Goal: Information Seeking & Learning: Understand process/instructions

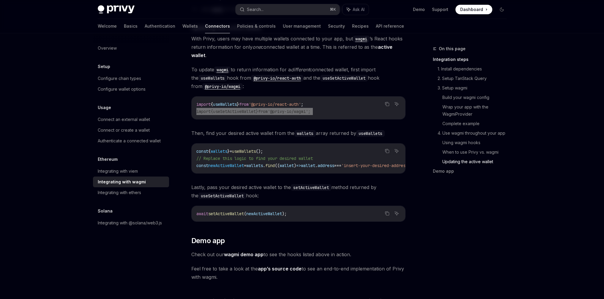
scroll to position [1657, 0]
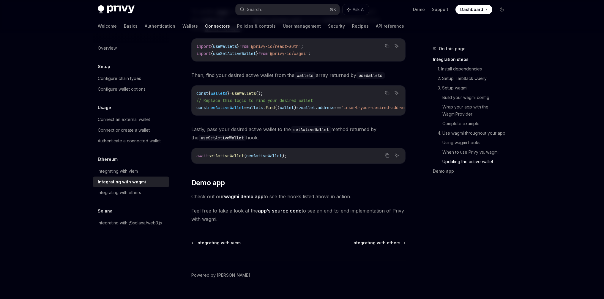
click at [339, 133] on span "Lastly, pass your desired active wallet to the setActiveWallet method returned …" at bounding box center [298, 133] width 214 height 17
click at [270, 126] on span "Lastly, pass your desired active wallet to the setActiveWallet method returned …" at bounding box center [298, 133] width 214 height 17
drag, startPoint x: 256, startPoint y: 127, endPoint x: 301, endPoint y: 134, distance: 45.6
click at [301, 134] on span "Lastly, pass your desired active wallet to the setActiveWallet method returned …" at bounding box center [298, 133] width 214 height 17
click at [281, 137] on span "Lastly, pass your desired active wallet to the setActiveWallet method returned …" at bounding box center [298, 133] width 214 height 17
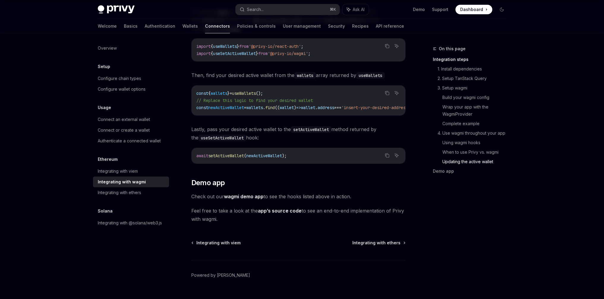
click at [281, 134] on span "Lastly, pass your desired active wallet to the setActiveWallet method returned …" at bounding box center [298, 133] width 214 height 17
click at [273, 135] on span "Lastly, pass your desired active wallet to the setActiveWallet method returned …" at bounding box center [298, 133] width 214 height 17
drag, startPoint x: 217, startPoint y: 122, endPoint x: 274, endPoint y: 136, distance: 58.5
click at [299, 137] on span "Lastly, pass your desired active wallet to the setActiveWallet method returned …" at bounding box center [298, 133] width 214 height 17
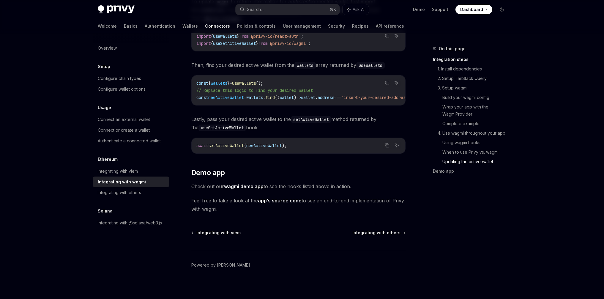
scroll to position [1667, 0]
click at [385, 231] on span "Integrating with ethers" at bounding box center [376, 232] width 48 height 6
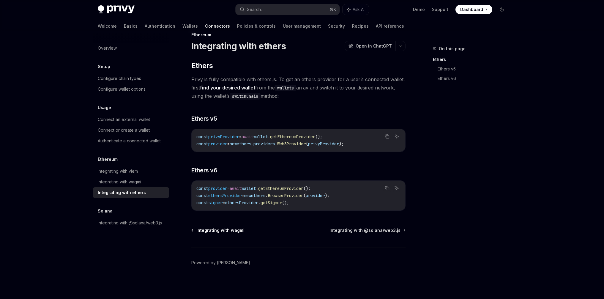
click at [219, 231] on span "Integrating with wagmi" at bounding box center [220, 230] width 48 height 6
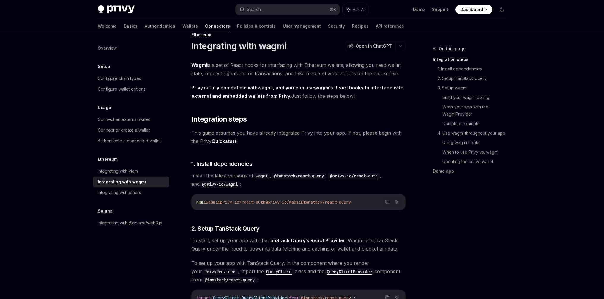
type textarea "*"
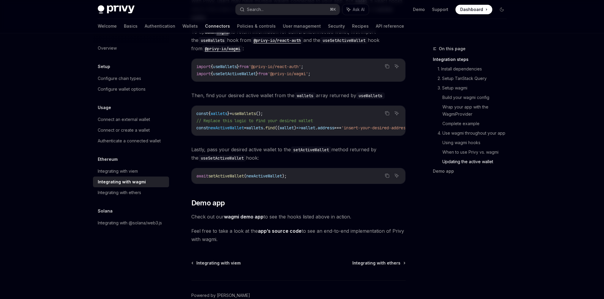
scroll to position [1667, 0]
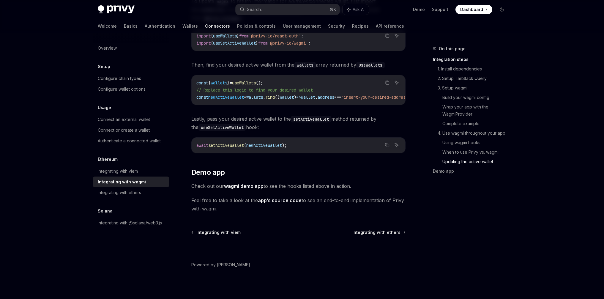
click at [256, 80] on span "useWallets" at bounding box center [244, 82] width 24 height 5
click at [247, 80] on span "useWallets" at bounding box center [244, 82] width 24 height 5
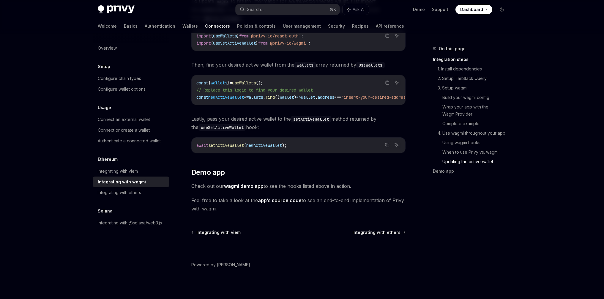
click at [286, 79] on code "const { wallets } = useWallets (); // Replace this logic to find your desired w…" at bounding box center [312, 89] width 233 height 21
click at [244, 80] on span "useWallets" at bounding box center [244, 82] width 24 height 5
click at [274, 79] on code "const { wallets } = useWallets (); // Replace this logic to find your desired w…" at bounding box center [312, 89] width 233 height 21
click at [256, 80] on span "useWallets" at bounding box center [244, 82] width 24 height 5
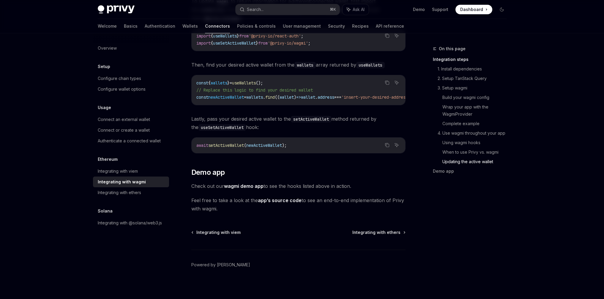
click at [256, 80] on span "useWallets" at bounding box center [244, 82] width 24 height 5
click at [290, 79] on code "const { wallets } = useWallets (); // Replace this logic to find your desired w…" at bounding box center [312, 89] width 233 height 21
click at [256, 80] on span "useWallets" at bounding box center [244, 82] width 24 height 5
click at [289, 79] on code "const { wallets } = useWallets (); // Replace this logic to find your desired w…" at bounding box center [312, 89] width 233 height 21
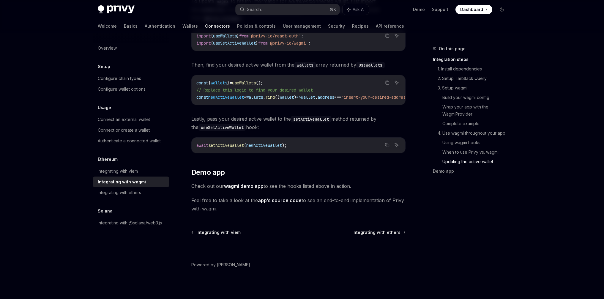
click at [256, 80] on span "useWallets" at bounding box center [244, 82] width 24 height 5
click at [284, 79] on code "const { wallets } = useWallets (); // Replace this logic to find your desired w…" at bounding box center [312, 89] width 233 height 21
click at [256, 80] on span "useWallets" at bounding box center [244, 82] width 24 height 5
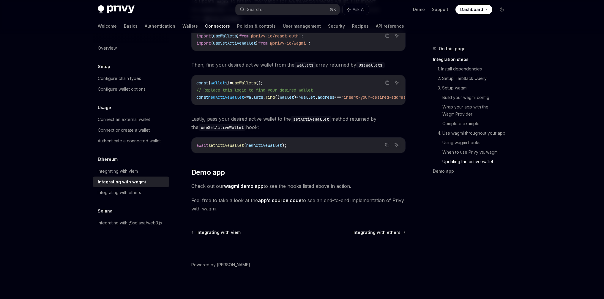
click at [285, 79] on code "const { wallets } = useWallets (); // Replace this logic to find your desired w…" at bounding box center [312, 89] width 233 height 21
click at [256, 80] on span "useWallets" at bounding box center [244, 82] width 24 height 5
drag, startPoint x: 280, startPoint y: 78, endPoint x: 260, endPoint y: 79, distance: 20.5
click at [280, 79] on code "const { wallets } = useWallets (); // Replace this logic to find your desired w…" at bounding box center [312, 89] width 233 height 21
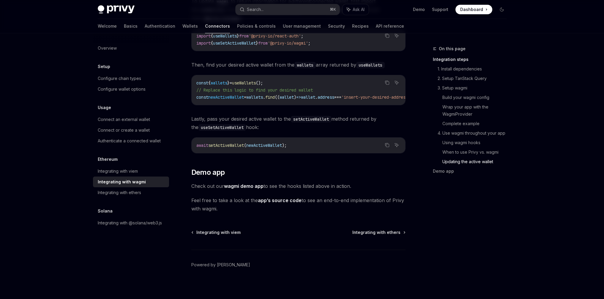
click at [252, 80] on span "useWallets" at bounding box center [244, 82] width 24 height 5
click at [263, 80] on span "();" at bounding box center [259, 82] width 7 height 5
click at [254, 80] on span "useWallets" at bounding box center [244, 82] width 24 height 5
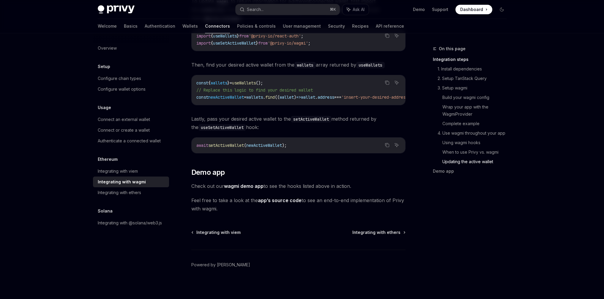
click at [277, 79] on code "const { wallets } = useWallets (); // Replace this logic to find your desired w…" at bounding box center [312, 89] width 233 height 21
click at [254, 80] on span "useWallets" at bounding box center [244, 82] width 24 height 5
drag, startPoint x: 286, startPoint y: 76, endPoint x: 261, endPoint y: 78, distance: 25.0
click at [286, 79] on code "const { wallets } = useWallets (); // Replace this logic to find your desired w…" at bounding box center [312, 89] width 233 height 21
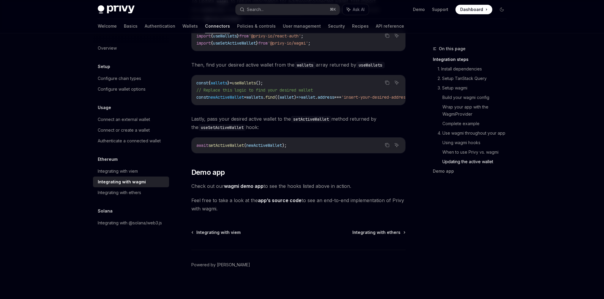
click at [256, 80] on span "useWallets" at bounding box center [244, 82] width 24 height 5
click at [292, 79] on code "const { wallets } = useWallets (); // Replace this logic to find your desired w…" at bounding box center [312, 89] width 233 height 21
click at [256, 80] on span "useWallets" at bounding box center [244, 82] width 24 height 5
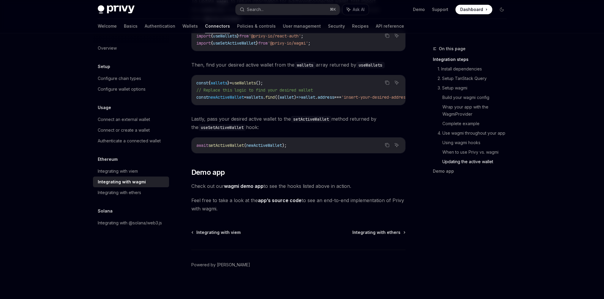
drag, startPoint x: 282, startPoint y: 79, endPoint x: 267, endPoint y: 79, distance: 15.4
click at [282, 79] on code "const { wallets } = useWallets (); // Replace this logic to find your desired w…" at bounding box center [312, 89] width 233 height 21
click at [256, 80] on span "useWallets" at bounding box center [244, 82] width 24 height 5
click at [285, 79] on code "const { wallets } = useWallets (); // Replace this logic to find your desired w…" at bounding box center [312, 89] width 233 height 21
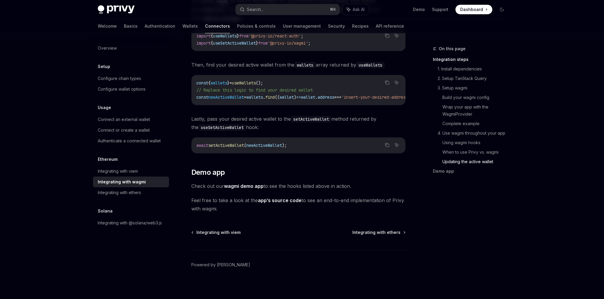
click at [256, 80] on span "useWallets" at bounding box center [244, 82] width 24 height 5
click at [293, 79] on code "const { wallets } = useWallets (); // Replace this logic to find your desired w…" at bounding box center [312, 89] width 233 height 21
